Goal: Communication & Community: Answer question/provide support

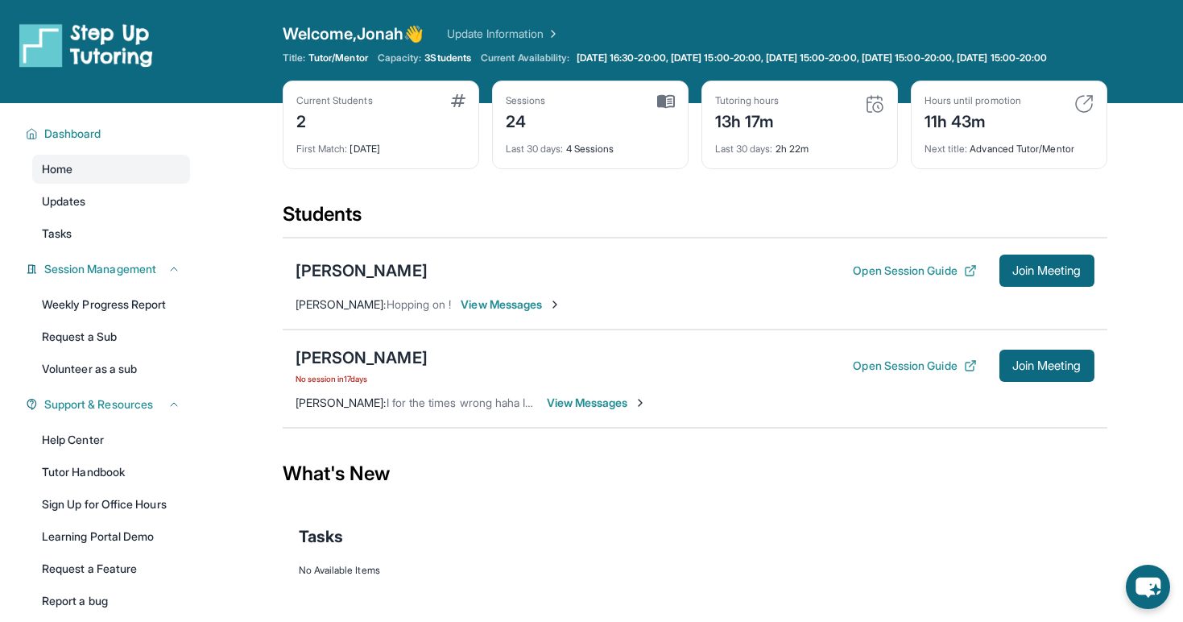
click at [972, 362] on div "Open Session Guide Join Meeting" at bounding box center [973, 365] width 241 height 32
click at [1014, 367] on button "Join Meeting" at bounding box center [1046, 365] width 95 height 32
click at [547, 410] on span "View Messages" at bounding box center [597, 403] width 101 height 16
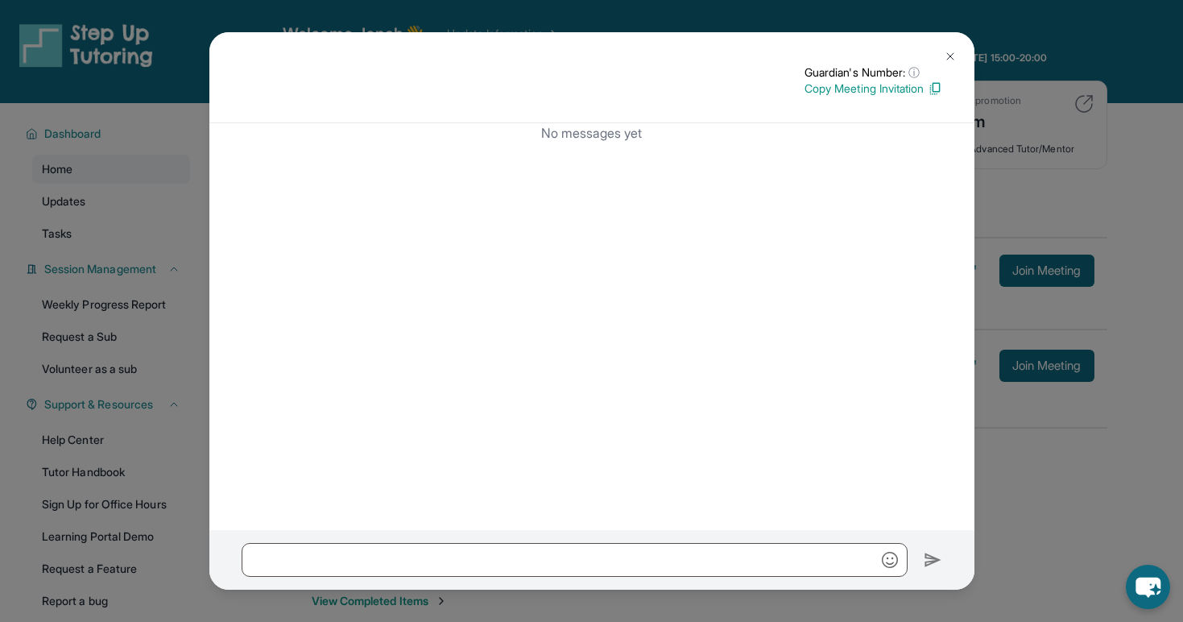
click at [942, 55] on button at bounding box center [950, 56] width 32 height 32
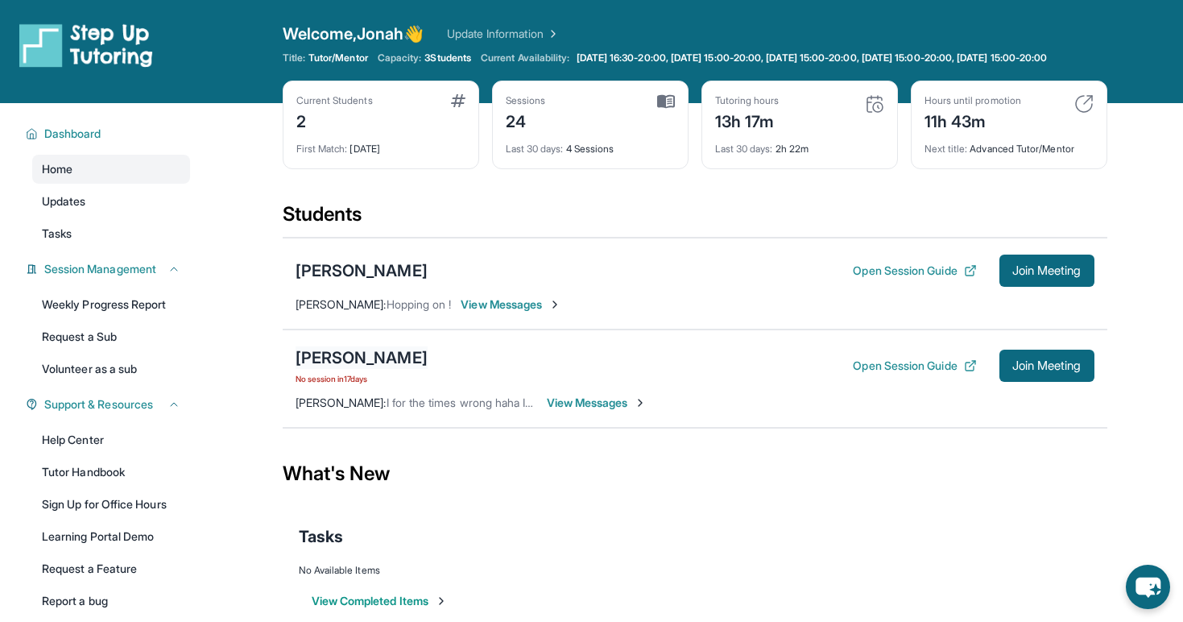
click at [333, 369] on div "[PERSON_NAME]" at bounding box center [362, 357] width 132 height 23
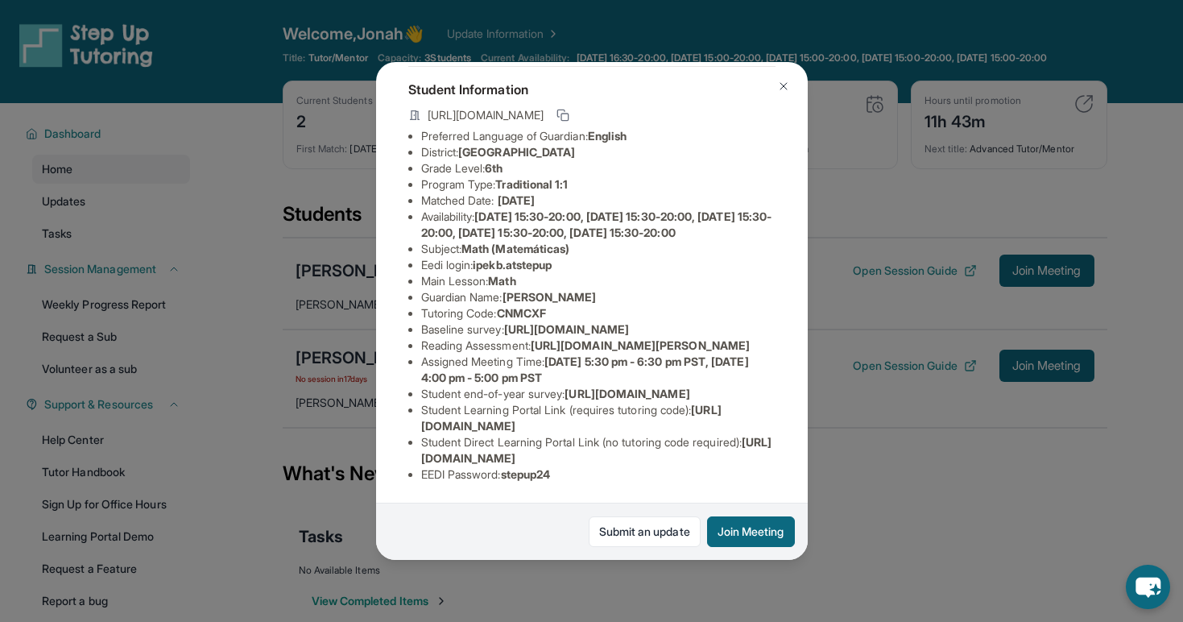
scroll to position [244, 6]
drag, startPoint x: 533, startPoint y: 247, endPoint x: 579, endPoint y: 246, distance: 45.9
click at [581, 338] on span "https://fhzml4p6.paperform.co/?id=2025-s13037&name=Ipek%20Bulut&grade=6th&windo…" at bounding box center [640, 345] width 219 height 14
click at [518, 322] on span "https://airtable.com/apprlfn8WjpjBUn2G/shrK0QR6AaNyG5psY?prefill_Type%20of%20Fo…" at bounding box center [566, 329] width 125 height 14
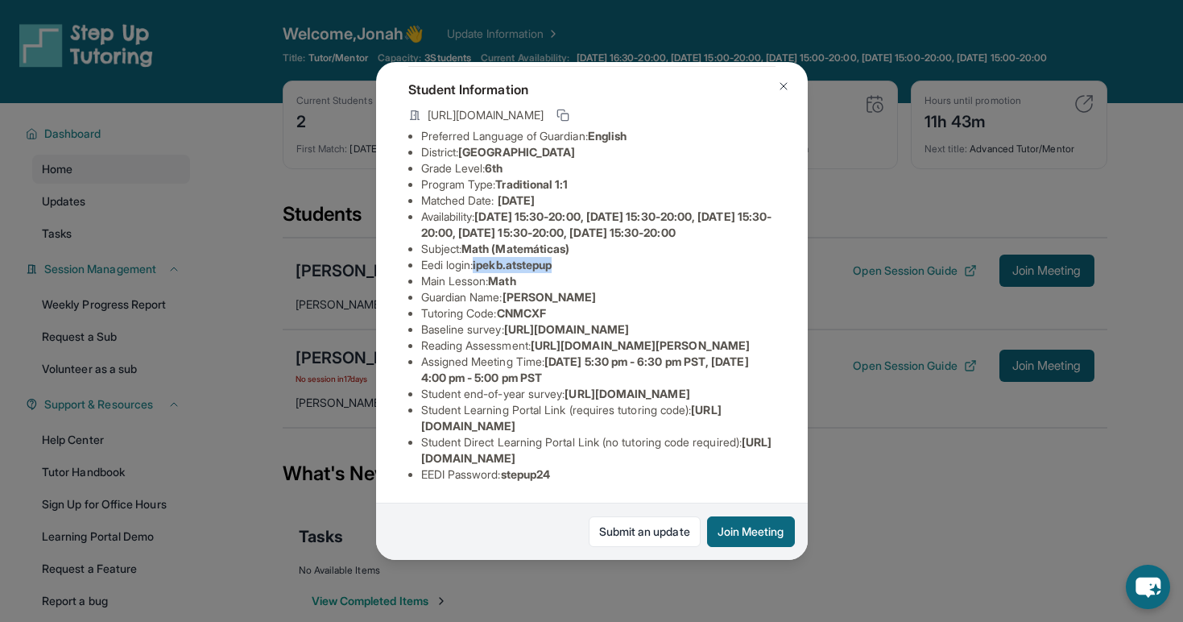
drag, startPoint x: 468, startPoint y: 177, endPoint x: 664, endPoint y: 178, distance: 196.5
click at [664, 257] on li "Eedi login : ipekb.atstepup" at bounding box center [598, 265] width 354 height 16
copy li "ipekb.atstepup"
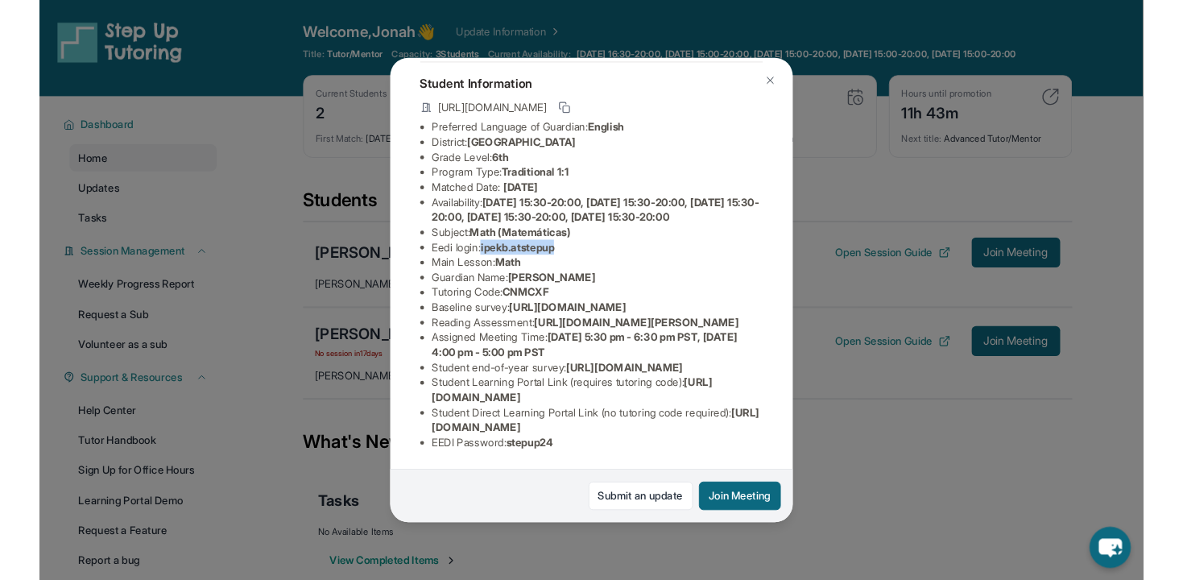
scroll to position [244, 10]
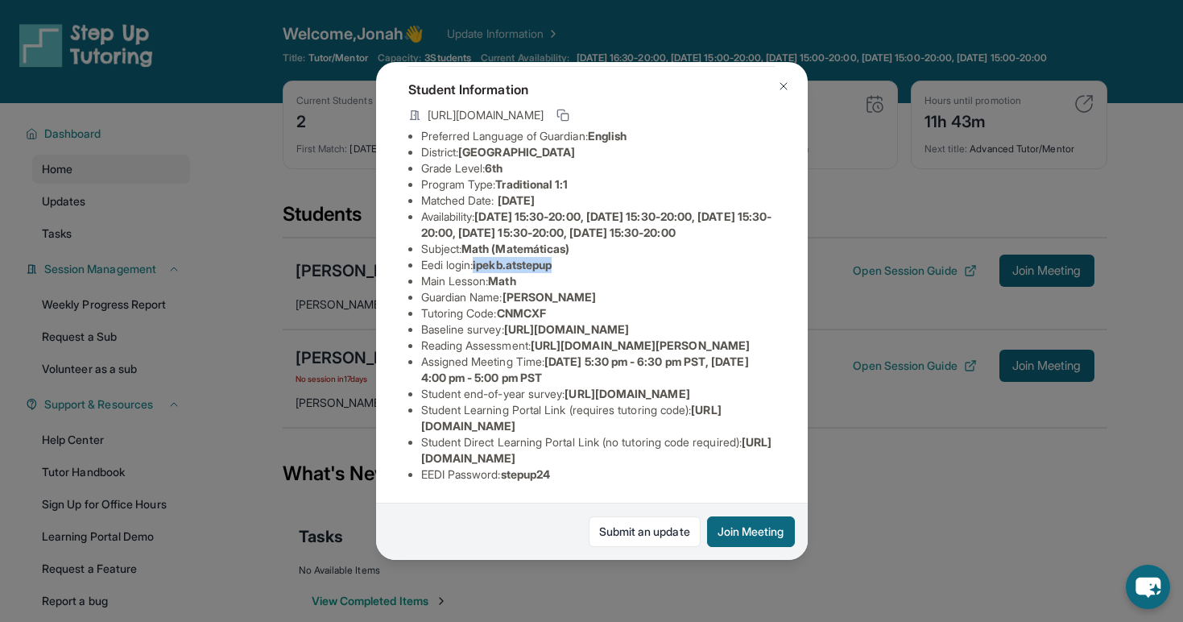
click at [501, 474] on span "stepup24" at bounding box center [526, 474] width 50 height 14
copy span "stepup24"
